Goal: Task Accomplishment & Management: Manage account settings

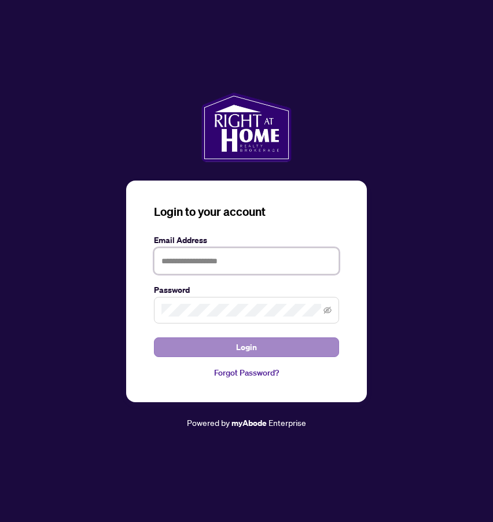
type input "**********"
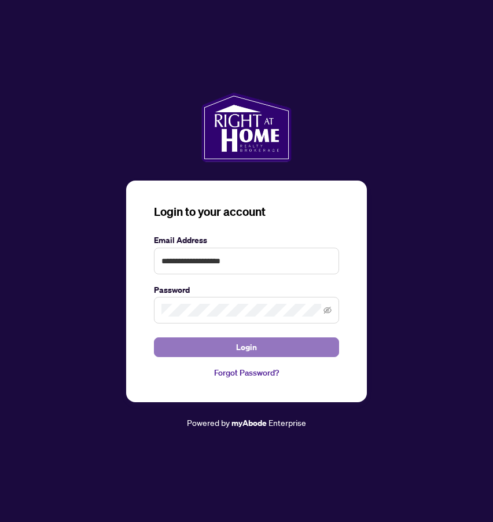
click at [243, 347] on span "Login" at bounding box center [246, 347] width 21 height 19
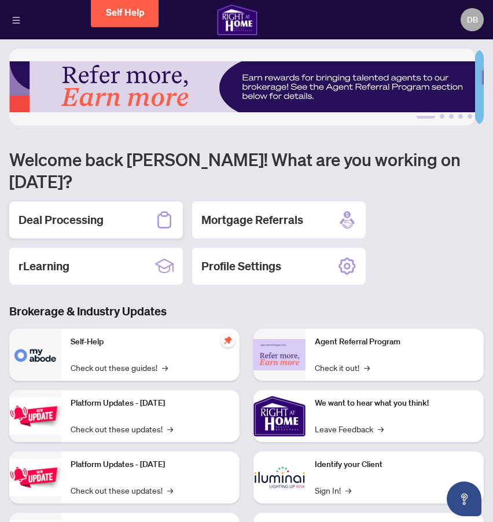
click at [79, 212] on h2 "Deal Processing" at bounding box center [61, 220] width 85 height 16
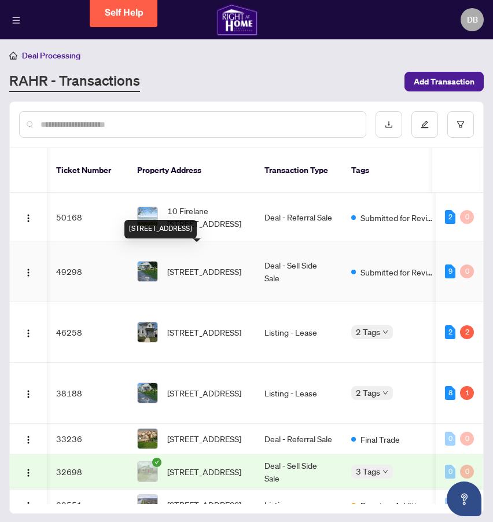
scroll to position [0, 12]
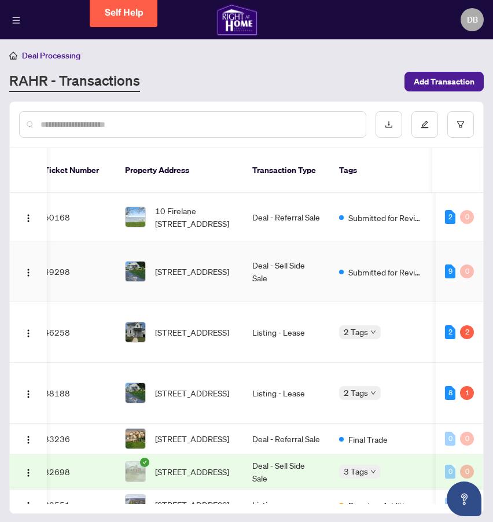
click at [141, 261] on img at bounding box center [135, 271] width 20 height 20
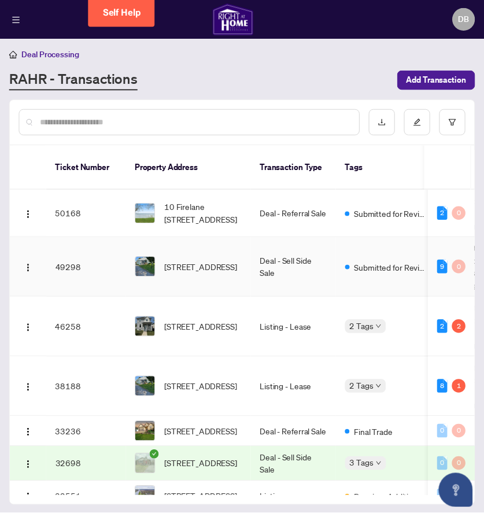
scroll to position [0, 2]
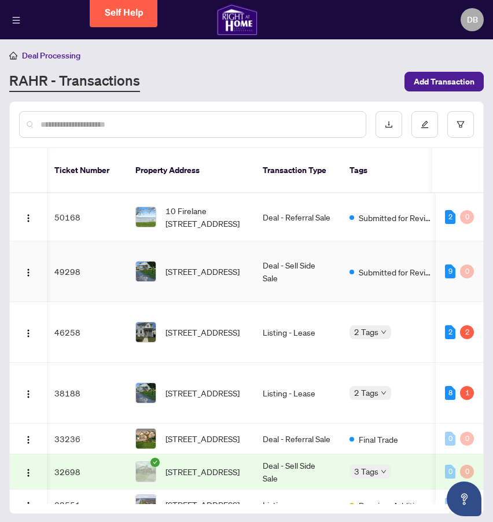
click at [146, 261] on img at bounding box center [146, 271] width 20 height 20
click at [182, 265] on span "[STREET_ADDRESS]" at bounding box center [202, 271] width 74 height 13
click at [196, 265] on span "[STREET_ADDRESS]" at bounding box center [202, 271] width 74 height 13
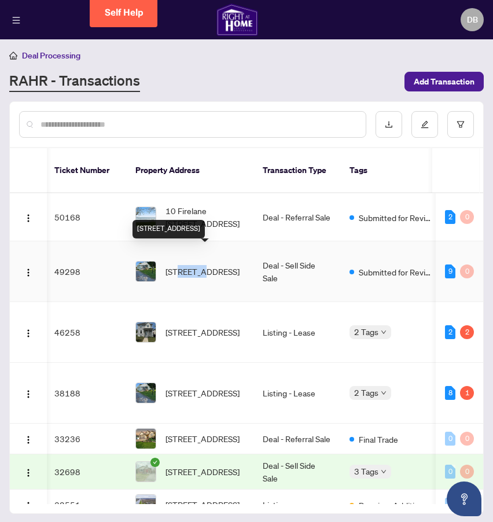
click at [196, 265] on span "[STREET_ADDRESS]" at bounding box center [202, 271] width 74 height 13
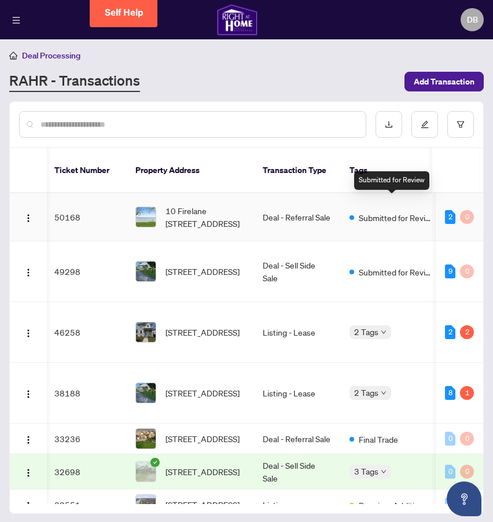
click at [367, 211] on span "Submitted for Review" at bounding box center [395, 217] width 75 height 13
click at [368, 211] on span "Submitted for Review" at bounding box center [395, 217] width 75 height 13
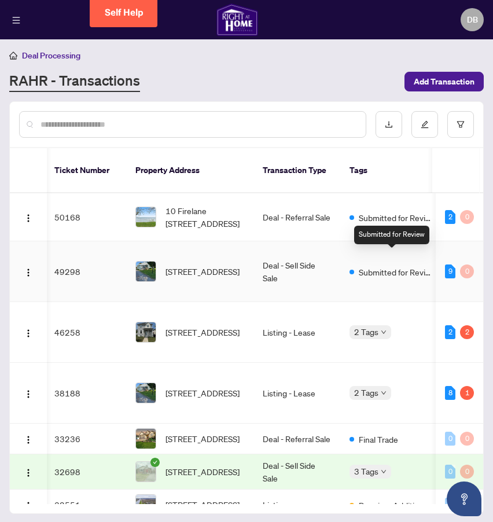
click at [383, 265] on span "Submitted for Review" at bounding box center [395, 271] width 75 height 13
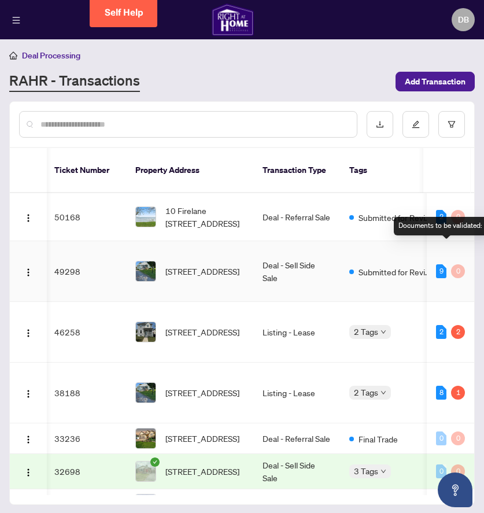
click at [442, 264] on div "9" at bounding box center [441, 271] width 10 height 14
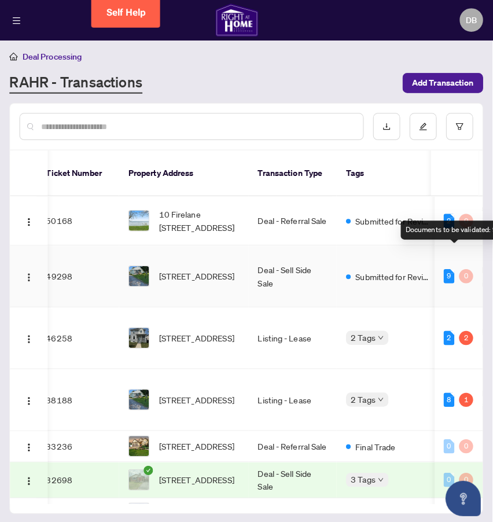
scroll to position [0, 17]
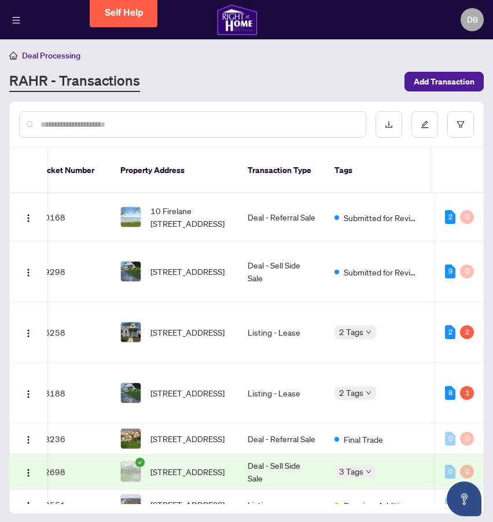
click at [206, 491] on div "Ticket Number Property Address Transaction Type Tags Status Project Name MLS # …" at bounding box center [246, 330] width 473 height 365
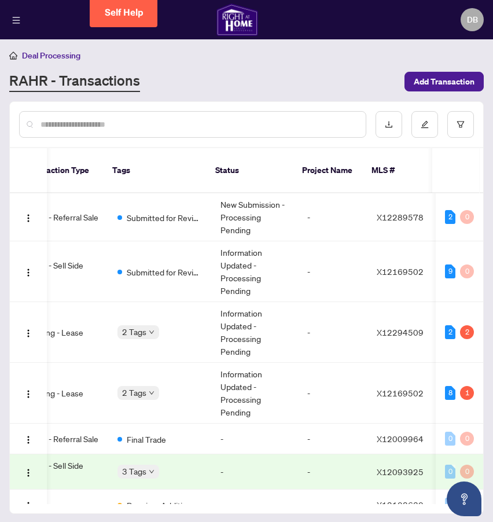
scroll to position [0, 234]
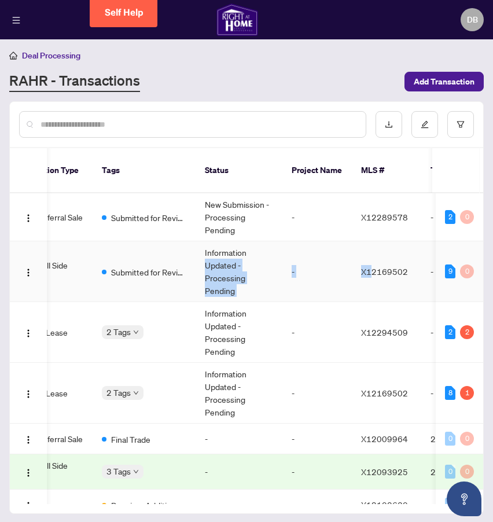
drag, startPoint x: 371, startPoint y: 259, endPoint x: 238, endPoint y: 243, distance: 133.9
click at [238, 243] on tr "49298 [STREET_ADDRESS] Deal - Sell Side Sale Submitted for Review Information U…" at bounding box center [331, 271] width 1141 height 61
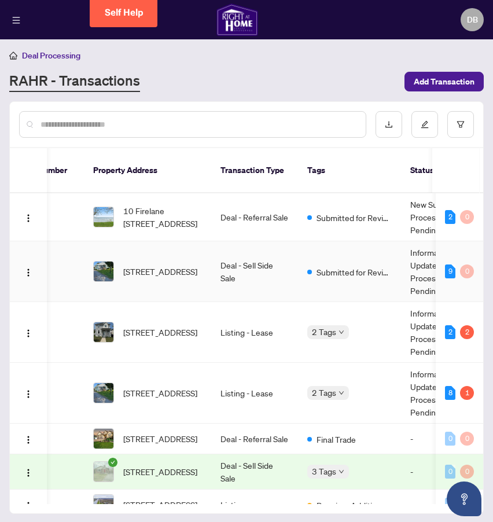
click at [232, 261] on td "Deal - Sell Side Sale" at bounding box center [254, 271] width 87 height 61
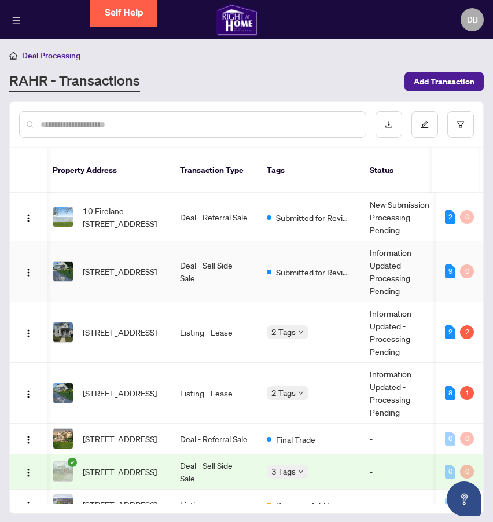
click at [103, 243] on td "[STREET_ADDRESS]" at bounding box center [106, 271] width 127 height 61
click at [100, 265] on span "[STREET_ADDRESS]" at bounding box center [120, 271] width 74 height 13
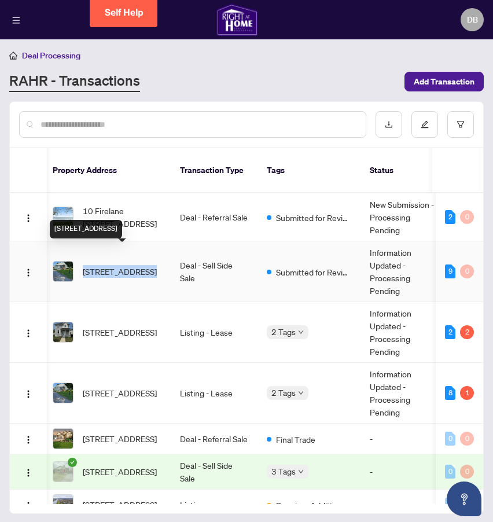
click at [100, 265] on span "[STREET_ADDRESS]" at bounding box center [120, 271] width 74 height 13
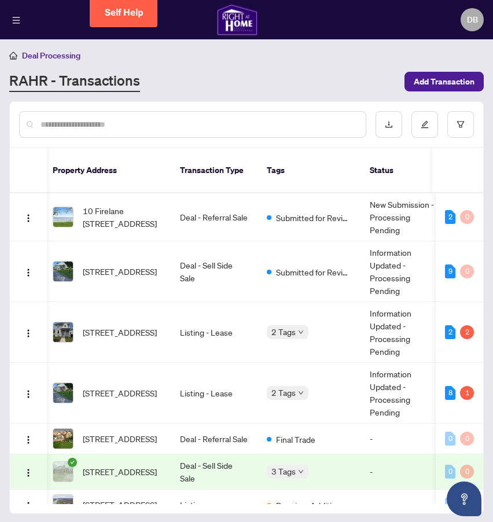
click at [282, 62] on div "Deal Processing [PERSON_NAME] - Transactions Add Transaction" at bounding box center [246, 70] width 474 height 43
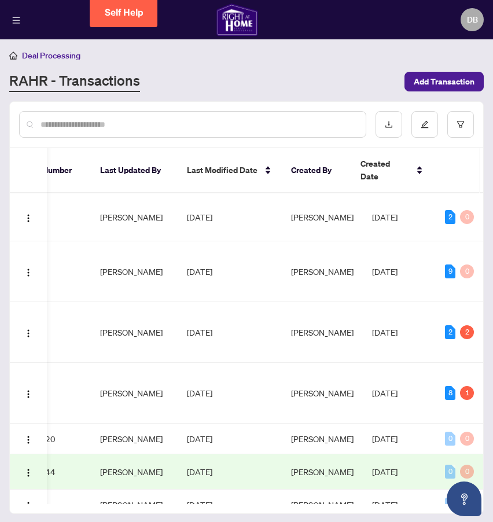
drag, startPoint x: 478, startPoint y: 206, endPoint x: 489, endPoint y: 225, distance: 22.0
click at [490, 225] on main "Deal Processing [PERSON_NAME] - Transactions Add Transaction Ticket Number Prop…" at bounding box center [246, 261] width 493 height 522
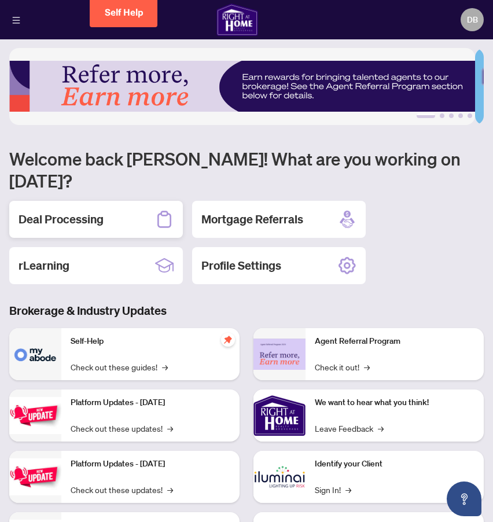
click at [43, 211] on h2 "Deal Processing" at bounding box center [61, 219] width 85 height 16
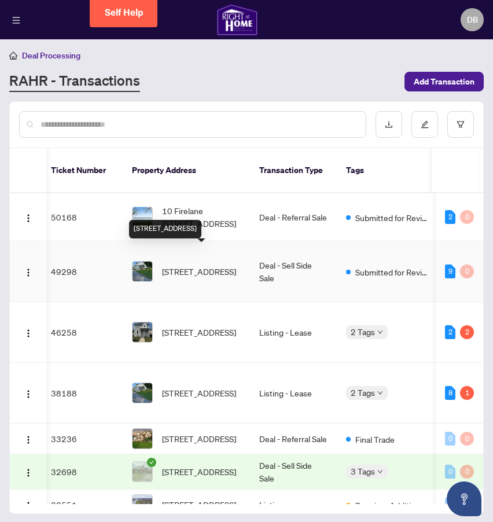
click at [201, 265] on span "[STREET_ADDRESS]" at bounding box center [199, 271] width 74 height 13
click at [273, 259] on td "Deal - Sell Side Sale" at bounding box center [293, 271] width 87 height 61
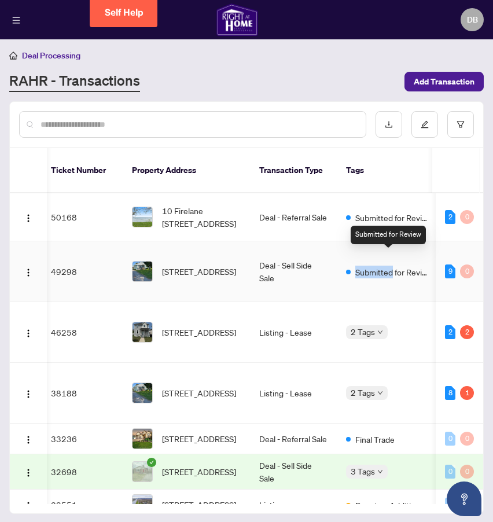
click at [375, 265] on span "Submitted for Review" at bounding box center [392, 271] width 75 height 13
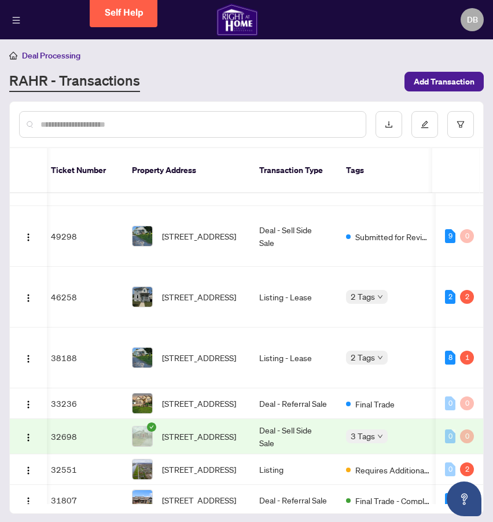
scroll to position [38, 5]
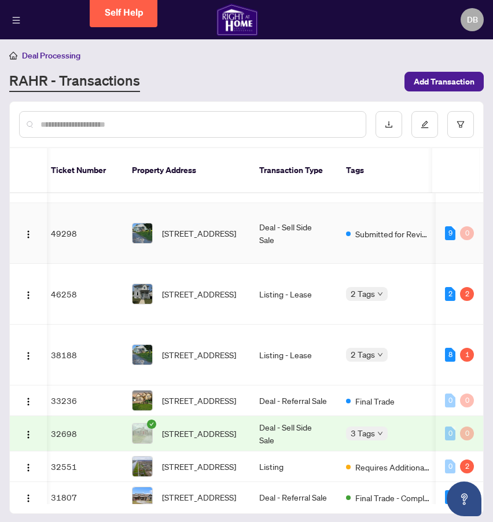
click at [142, 223] on img at bounding box center [142, 233] width 20 height 20
click at [144, 284] on img at bounding box center [142, 294] width 20 height 20
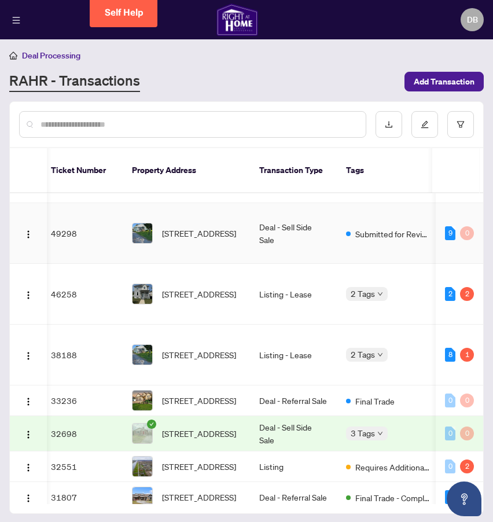
click at [143, 223] on img at bounding box center [142, 233] width 20 height 20
click at [178, 227] on span "[STREET_ADDRESS]" at bounding box center [199, 233] width 74 height 13
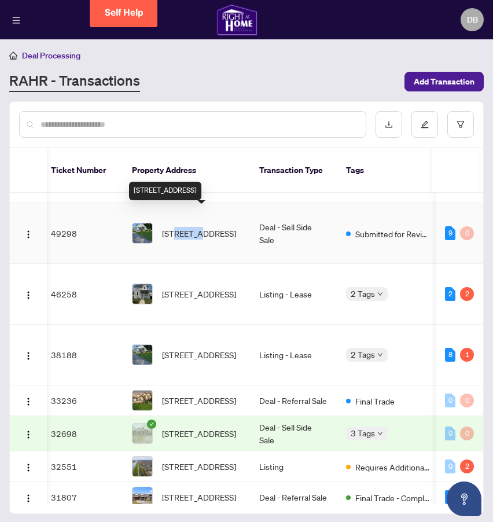
click at [179, 227] on span "[STREET_ADDRESS]" at bounding box center [199, 233] width 74 height 13
click at [388, 209] on td "Submitted for Review" at bounding box center [388, 233] width 103 height 61
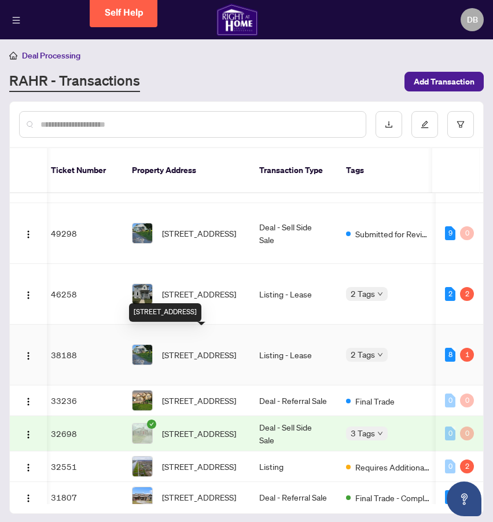
click at [184, 348] on span "[STREET_ADDRESS]" at bounding box center [199, 354] width 74 height 13
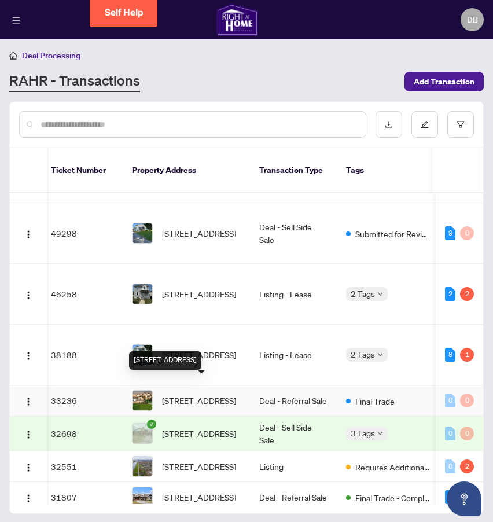
click at [178, 394] on span "[STREET_ADDRESS]" at bounding box center [199, 400] width 74 height 13
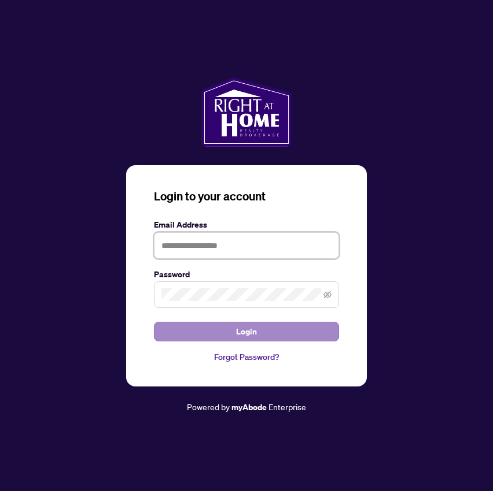
type input "**********"
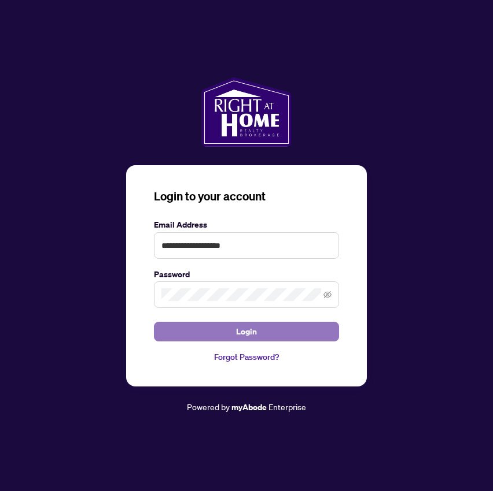
click at [241, 333] on span "Login" at bounding box center [246, 332] width 21 height 19
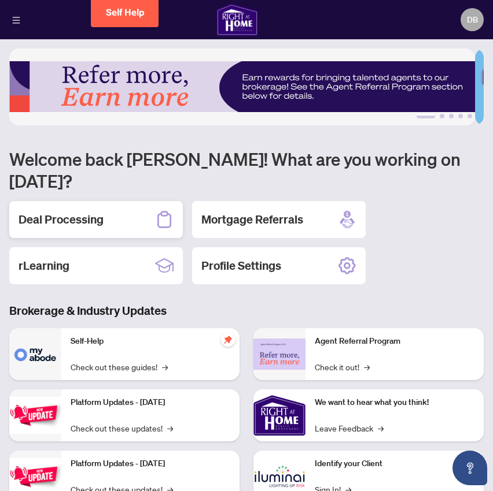
click at [84, 212] on h2 "Deal Processing" at bounding box center [61, 220] width 85 height 16
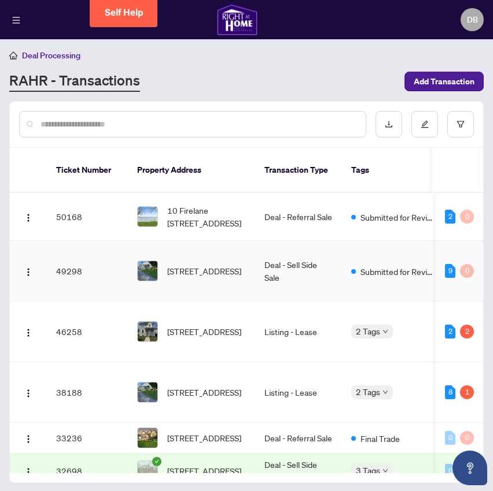
click at [150, 261] on img at bounding box center [148, 271] width 20 height 20
click at [29, 268] on img "button" at bounding box center [28, 272] width 9 height 9
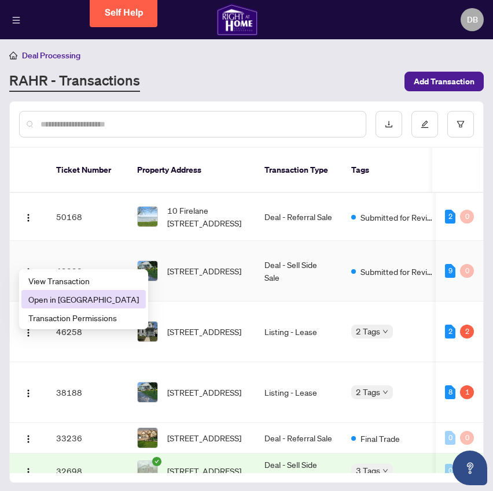
click at [47, 298] on span "Open in New Tab" at bounding box center [83, 299] width 110 height 13
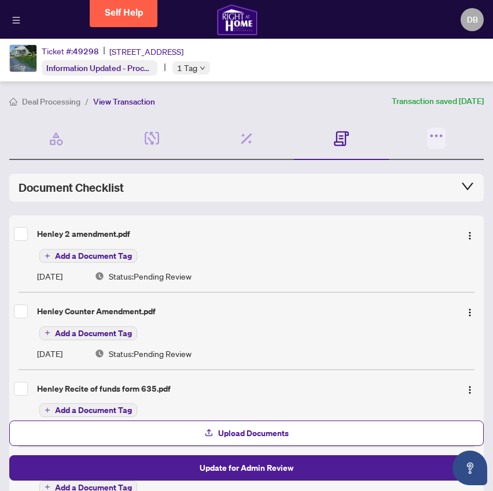
click at [428, 133] on icon "button" at bounding box center [436, 136] width 16 height 16
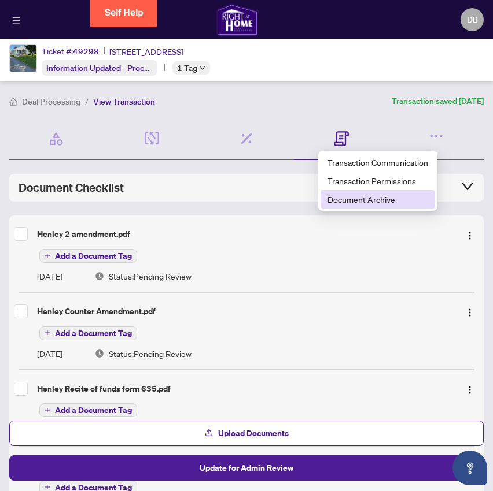
click at [353, 201] on span "Document Archive" at bounding box center [377, 199] width 101 height 13
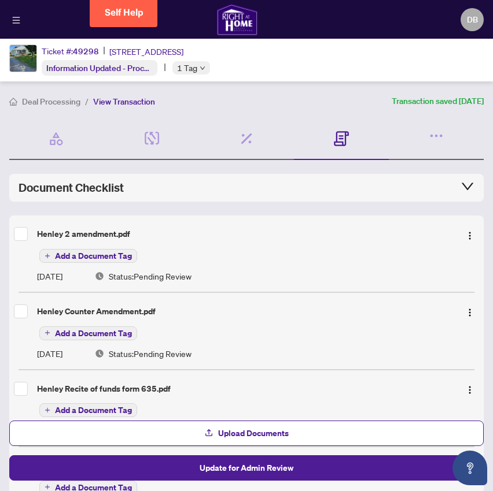
click at [113, 101] on span "View Transaction" at bounding box center [124, 102] width 62 height 10
click at [57, 101] on span "Deal Processing" at bounding box center [51, 102] width 58 height 10
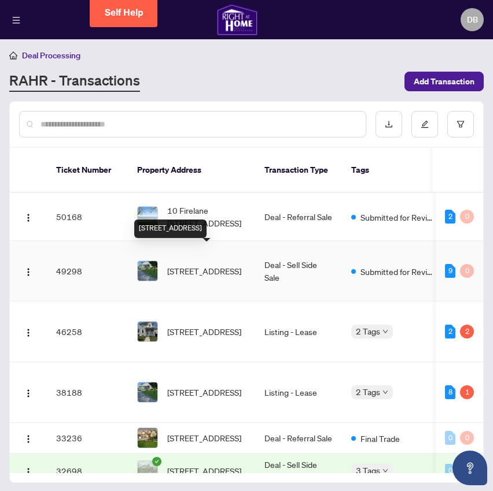
click at [176, 265] on span "[STREET_ADDRESS]" at bounding box center [204, 271] width 74 height 13
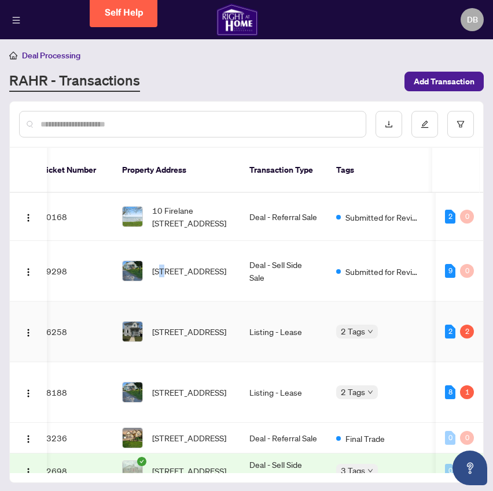
click at [221, 338] on td "[STREET_ADDRESS]" at bounding box center [176, 332] width 127 height 61
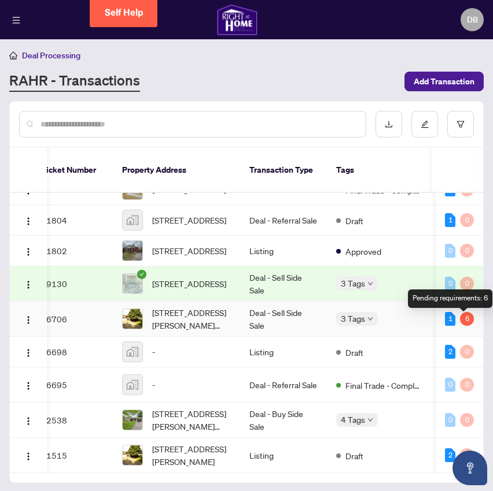
click at [463, 321] on div "6" at bounding box center [467, 319] width 14 height 14
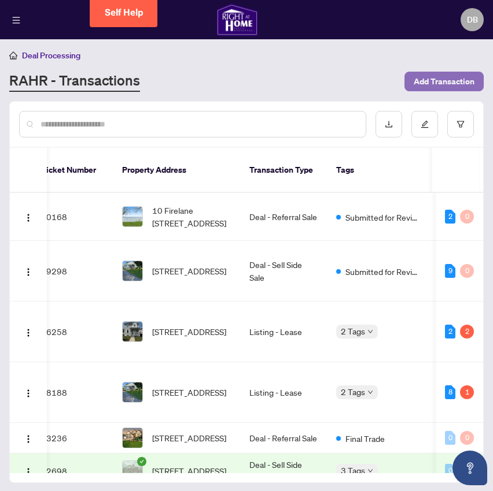
click at [435, 80] on span "Add Transaction" at bounding box center [443, 81] width 61 height 19
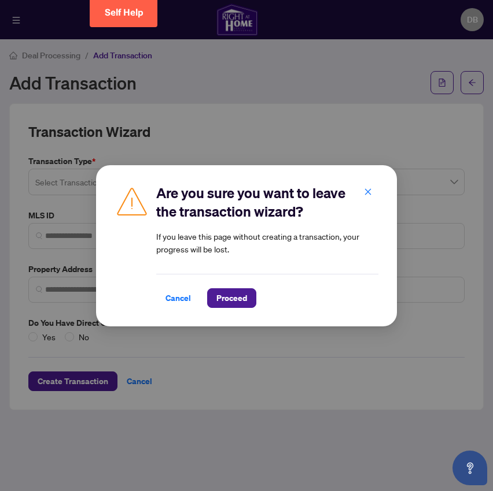
drag, startPoint x: 216, startPoint y: 290, endPoint x: 201, endPoint y: 291, distance: 15.7
click at [206, 289] on div "Cancel Proceed" at bounding box center [267, 299] width 222 height 20
click at [190, 295] on span "Cancel" at bounding box center [177, 298] width 25 height 19
